Goal: Information Seeking & Learning: Learn about a topic

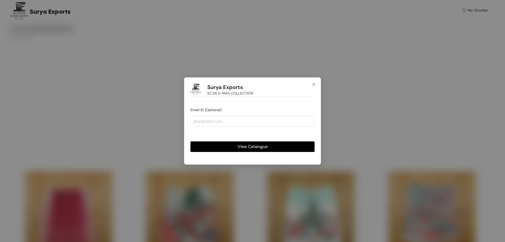
click at [260, 147] on span "View Catalogue" at bounding box center [253, 146] width 30 height 7
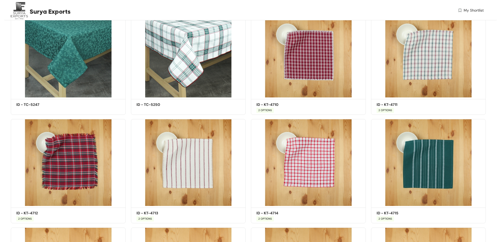
scroll to position [4056, 0]
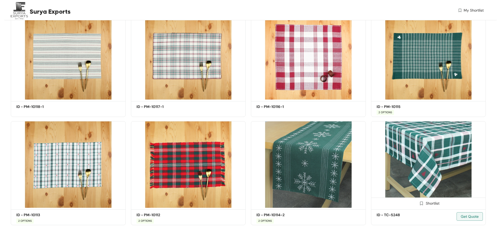
click at [422, 203] on img at bounding box center [421, 203] width 5 height 5
click at [422, 203] on img at bounding box center [419, 203] width 5 height 5
click at [421, 202] on img at bounding box center [421, 203] width 5 height 5
click at [469, 216] on span "Get Quote" at bounding box center [470, 216] width 18 height 6
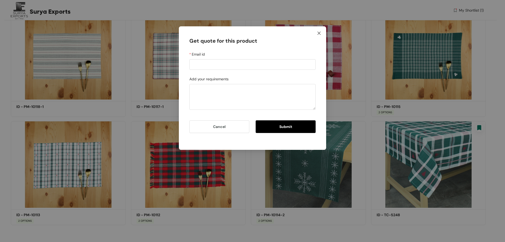
click at [321, 32] on span "Close" at bounding box center [319, 33] width 14 height 14
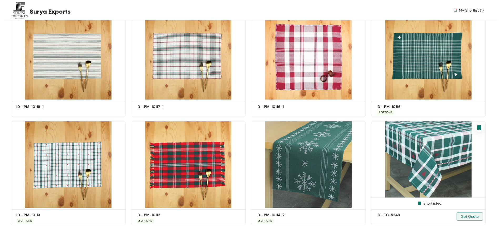
click at [479, 129] on img at bounding box center [479, 127] width 7 height 7
drag, startPoint x: 418, startPoint y: 203, endPoint x: 420, endPoint y: 205, distance: 3.0
click at [418, 203] on img at bounding box center [419, 203] width 5 height 5
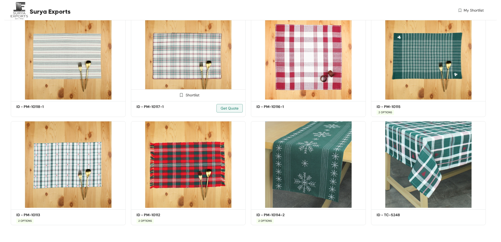
drag, startPoint x: 183, startPoint y: 96, endPoint x: 187, endPoint y: 107, distance: 12.3
click at [182, 96] on img at bounding box center [181, 94] width 5 height 5
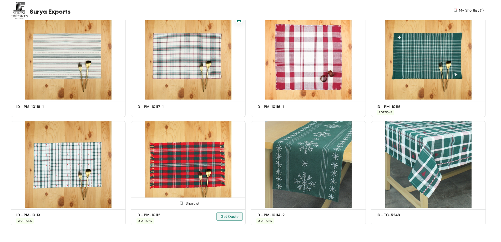
click at [180, 204] on img at bounding box center [181, 203] width 5 height 5
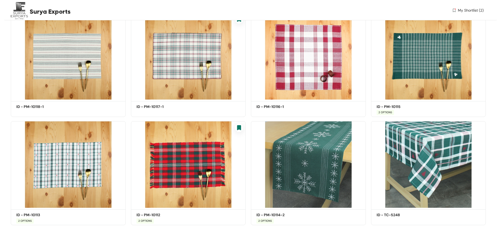
click at [456, 10] on img at bounding box center [454, 11] width 5 height 6
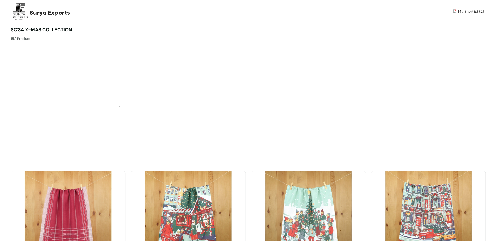
scroll to position [4056, 0]
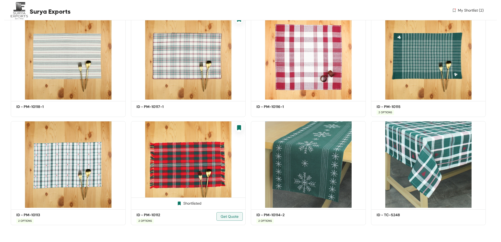
click at [239, 127] on img at bounding box center [239, 127] width 7 height 7
click at [181, 203] on img at bounding box center [179, 203] width 5 height 5
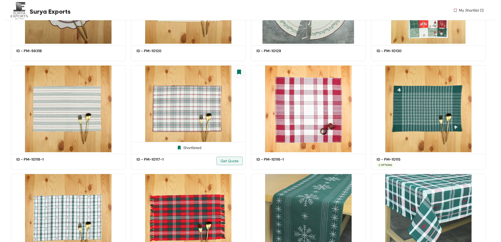
click at [239, 71] on img at bounding box center [239, 72] width 7 height 7
click at [178, 147] on img at bounding box center [179, 147] width 5 height 5
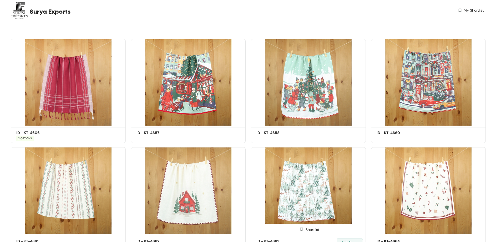
scroll to position [184, 0]
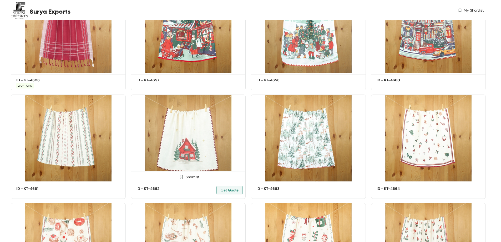
click at [181, 177] on img at bounding box center [181, 176] width 5 height 5
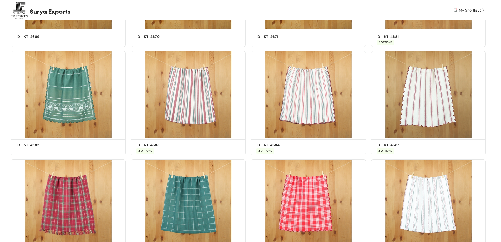
scroll to position [579, 0]
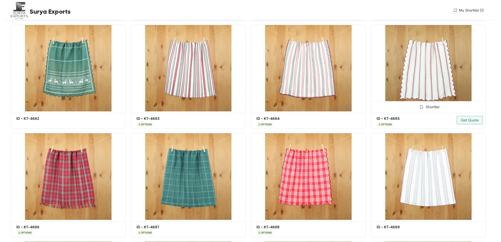
click at [424, 106] on img at bounding box center [421, 106] width 5 height 5
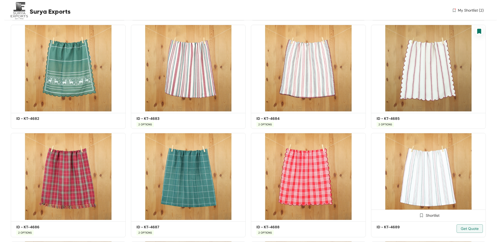
scroll to position [658, 0]
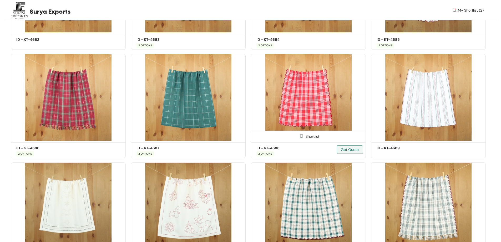
click at [303, 138] on img at bounding box center [301, 136] width 5 height 5
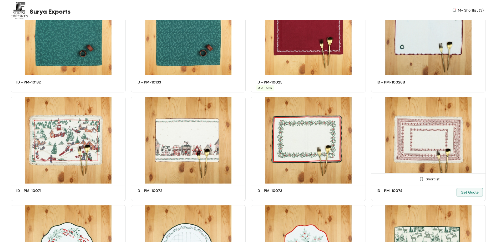
scroll to position [2079, 0]
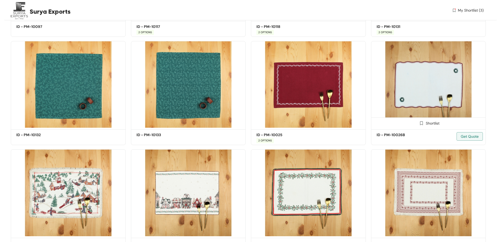
click at [427, 83] on img at bounding box center [428, 84] width 115 height 87
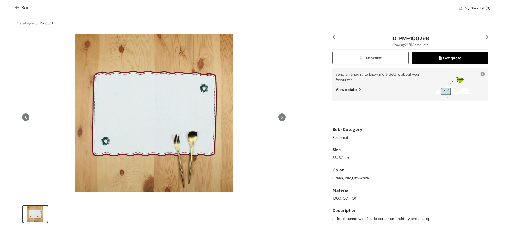
click at [281, 118] on icon at bounding box center [281, 116] width 7 height 7
click at [279, 116] on icon at bounding box center [281, 116] width 7 height 7
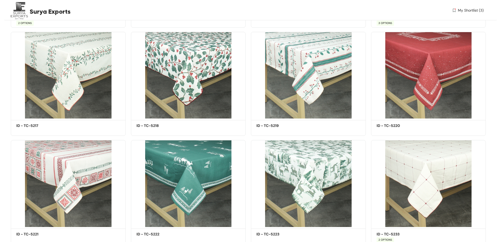
scroll to position [3033, 0]
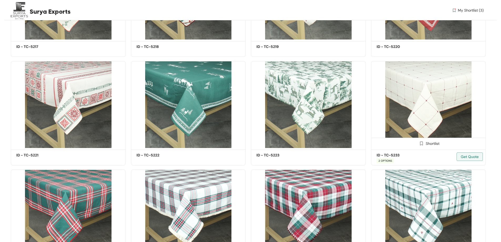
click at [429, 111] on img at bounding box center [428, 104] width 115 height 87
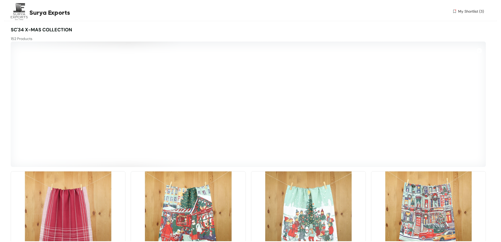
scroll to position [3040, 0]
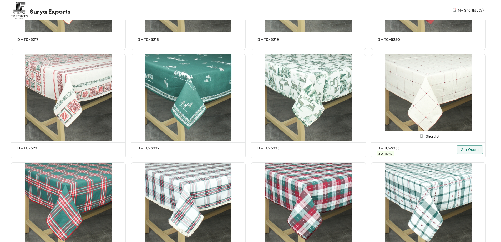
click at [422, 136] on img at bounding box center [421, 136] width 5 height 5
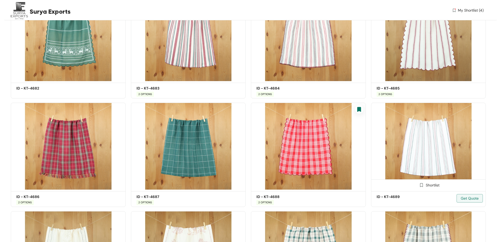
scroll to position [530, 0]
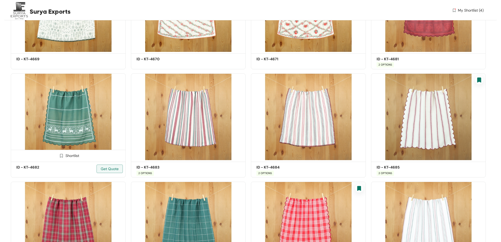
click at [62, 154] on img at bounding box center [61, 155] width 5 height 5
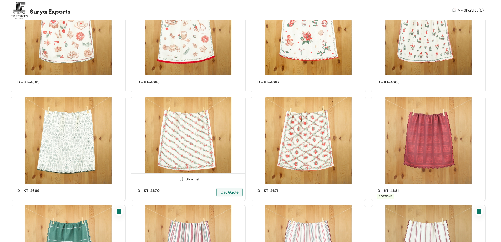
scroll to position [372, 0]
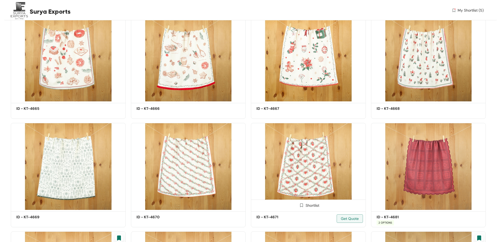
click at [311, 171] on img at bounding box center [308, 166] width 115 height 87
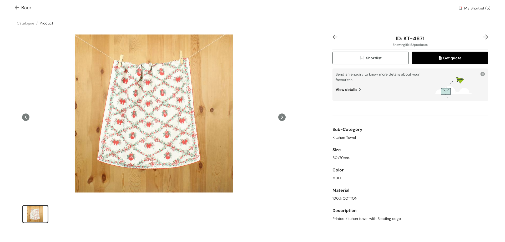
click at [17, 7] on img at bounding box center [18, 8] width 7 height 6
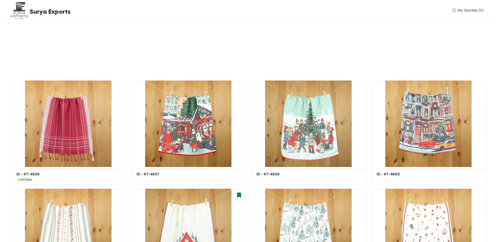
scroll to position [38, 0]
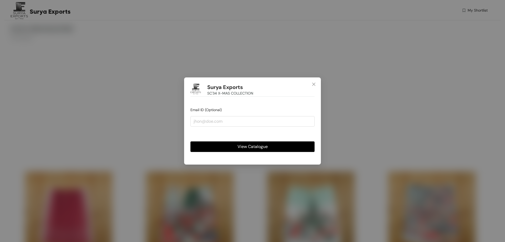
click at [265, 147] on span "View Catalogue" at bounding box center [253, 146] width 30 height 7
